Goal: Information Seeking & Learning: Find specific fact

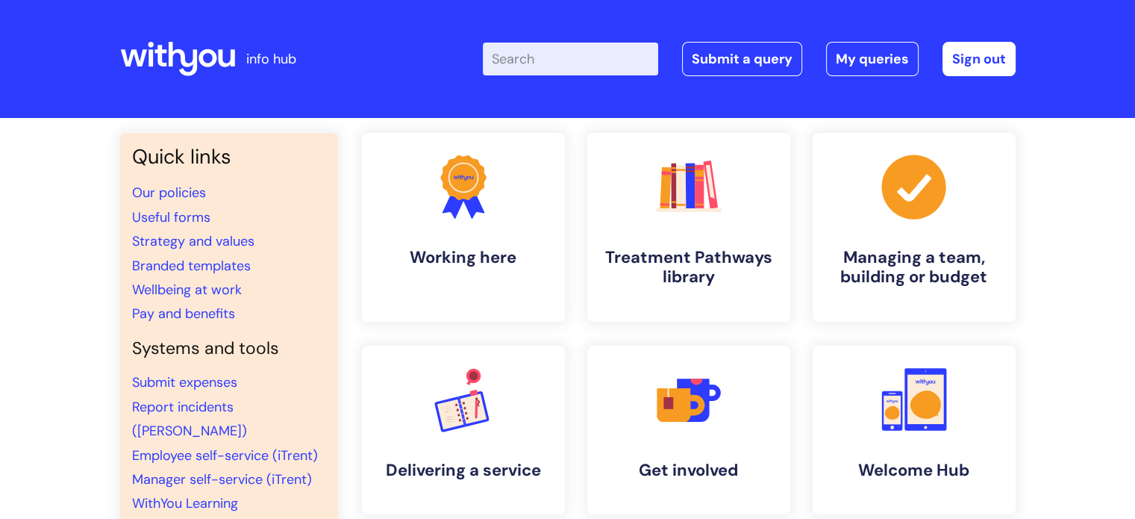
click at [542, 64] on input "Enter your search term here..." at bounding box center [570, 59] width 175 height 33
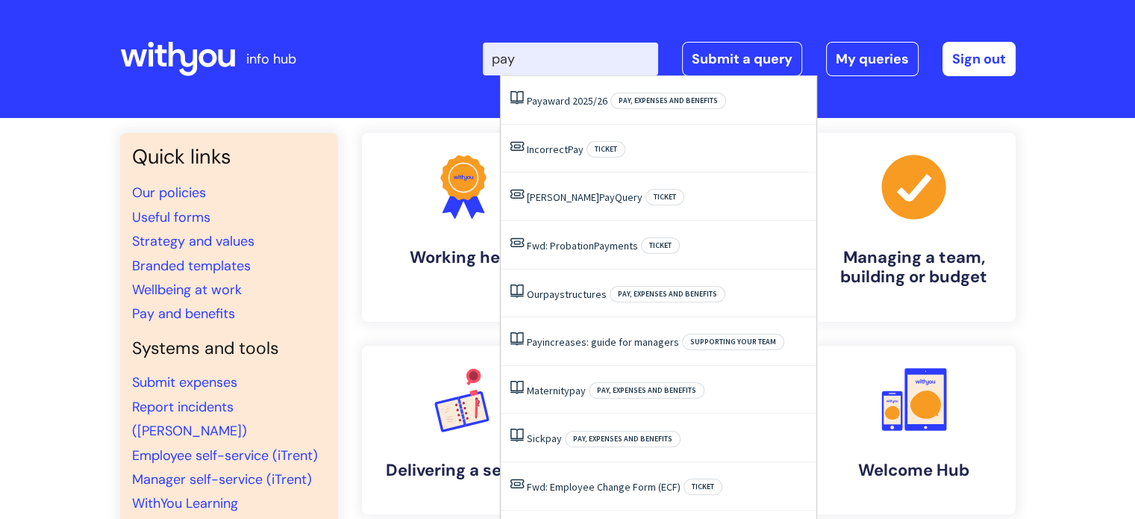
type input "pay"
click button "Search" at bounding box center [0, 0] width 0 height 0
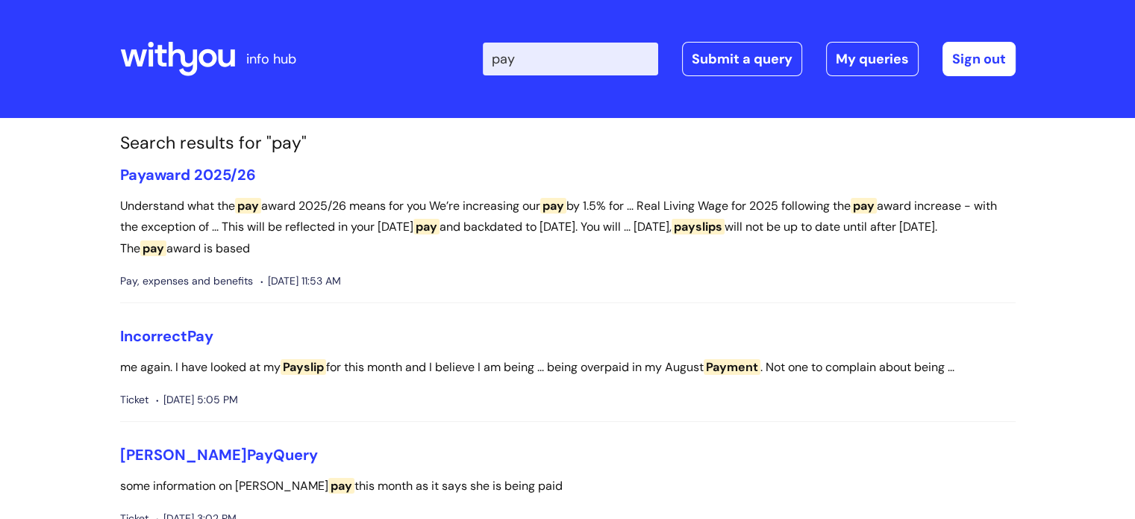
click at [559, 55] on input "pay" at bounding box center [570, 59] width 175 height 33
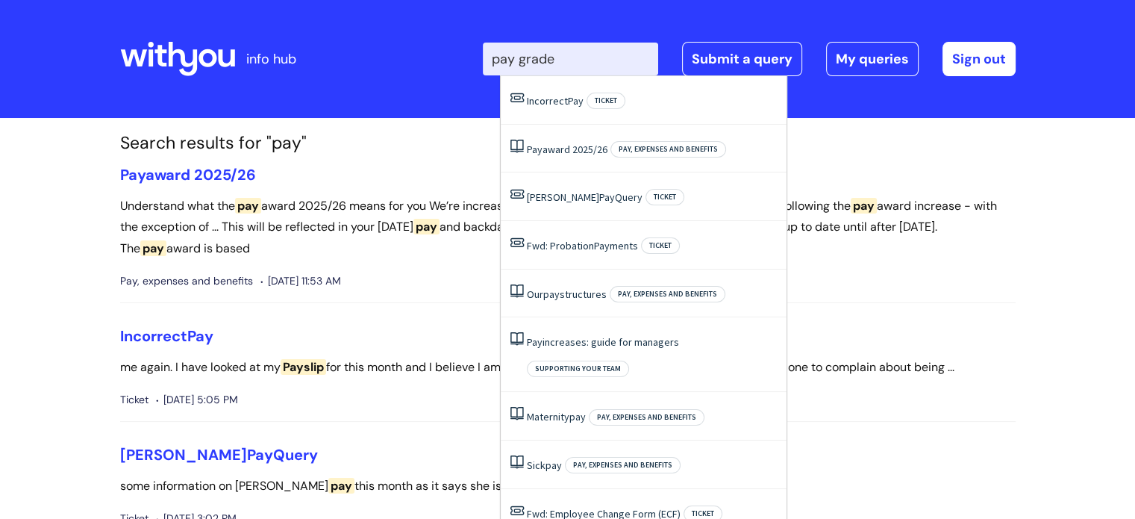
type input "pay grade"
click button "Search" at bounding box center [0, 0] width 0 height 0
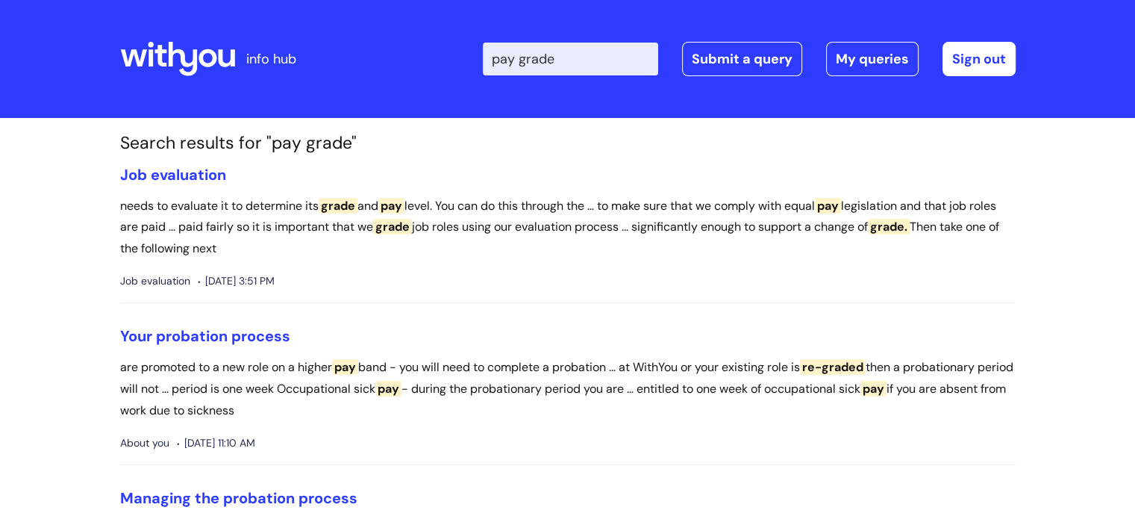
click at [576, 56] on input "pay grade" at bounding box center [570, 59] width 175 height 33
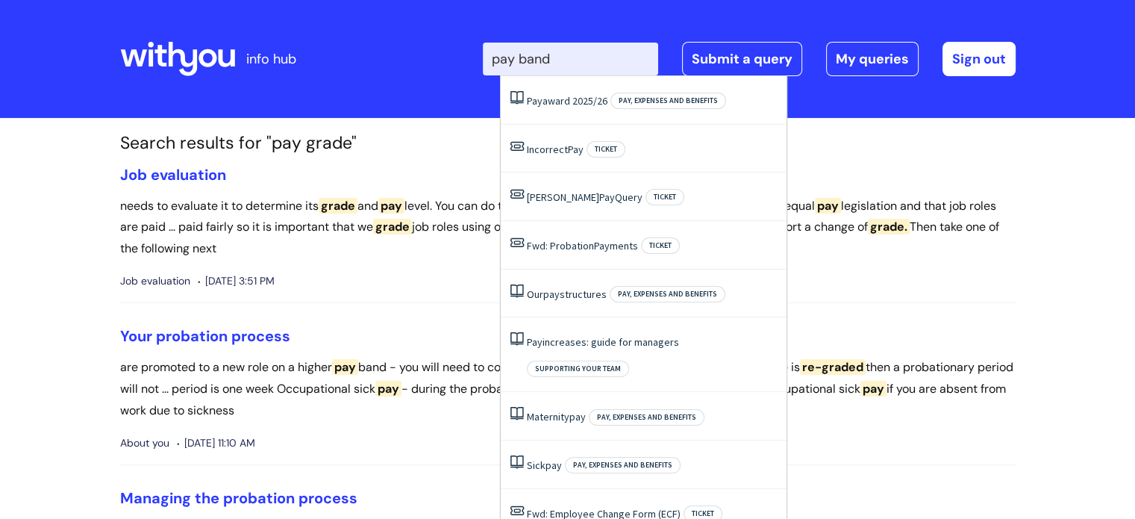
type input "pay band"
click button "Search" at bounding box center [0, 0] width 0 height 0
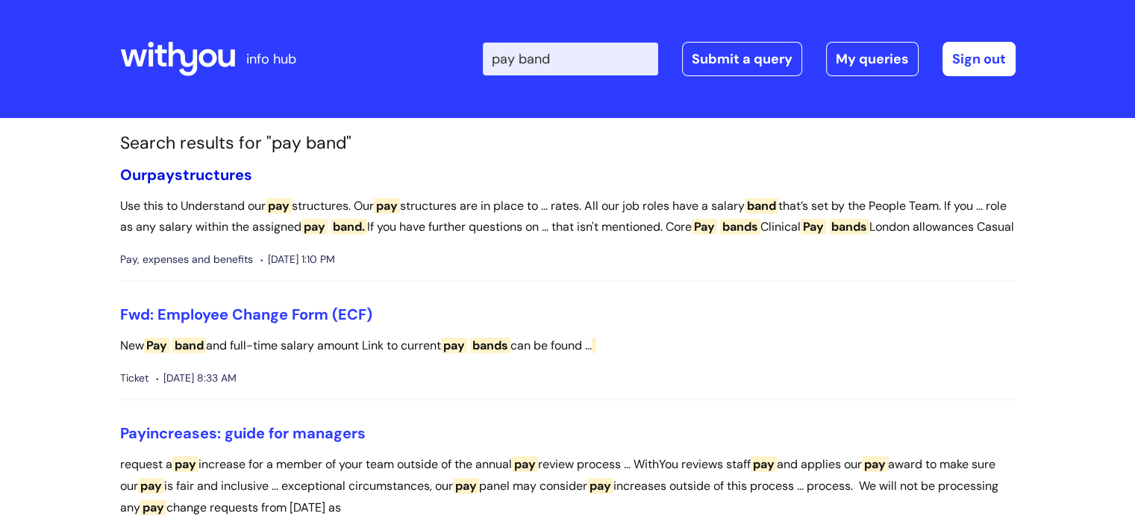
click at [225, 169] on link "Our pay structures" at bounding box center [186, 174] width 132 height 19
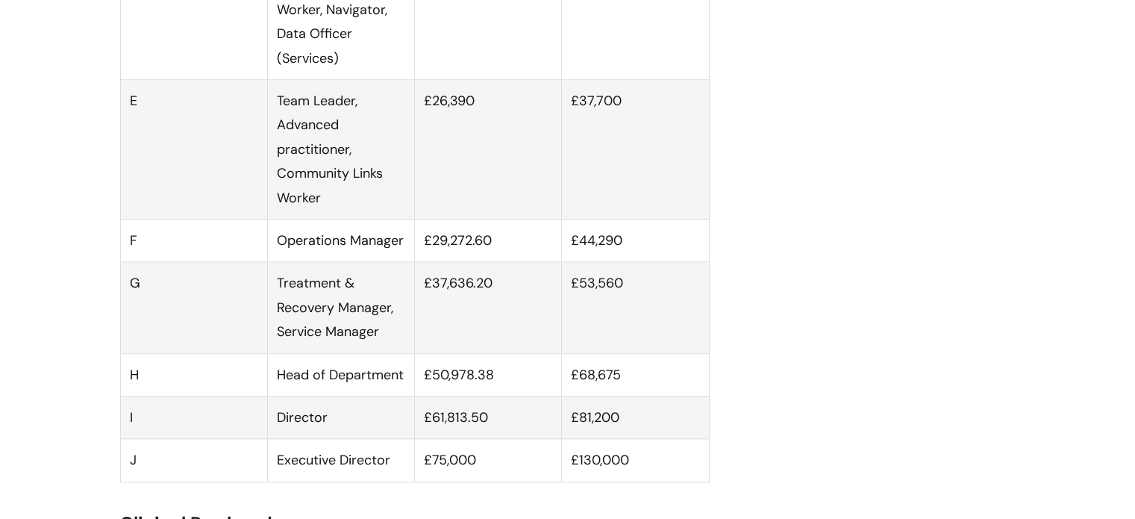
scroll to position [1294, 0]
